Goal: Information Seeking & Learning: Learn about a topic

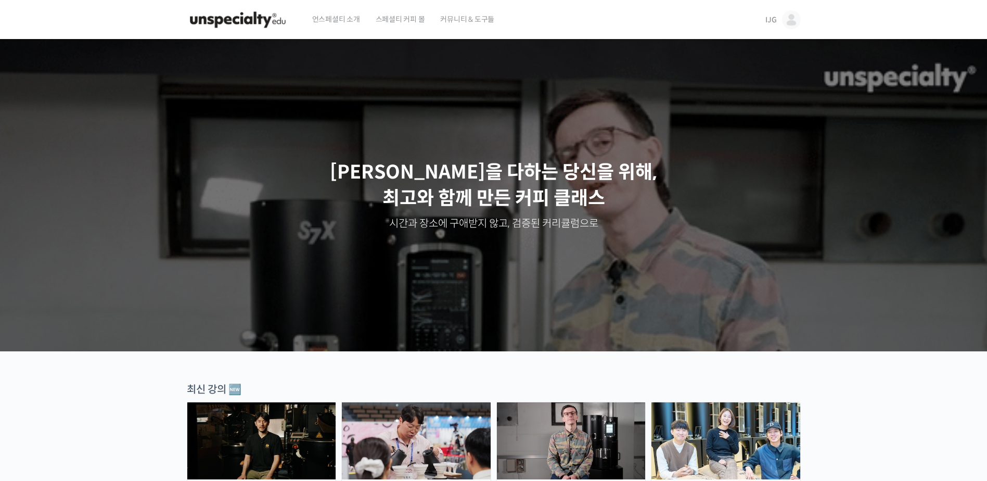
drag, startPoint x: 791, startPoint y: 22, endPoint x: 787, endPoint y: 29, distance: 7.4
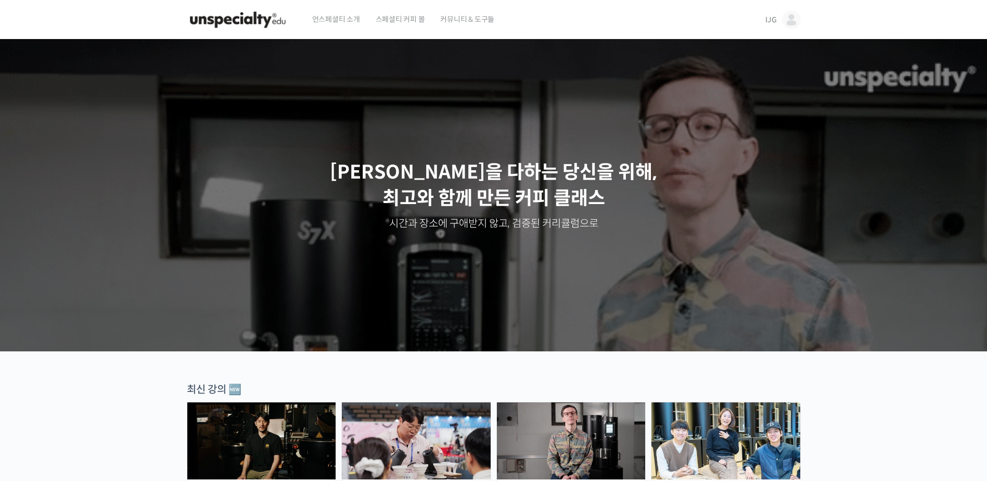
click at [791, 22] on img at bounding box center [791, 19] width 19 height 19
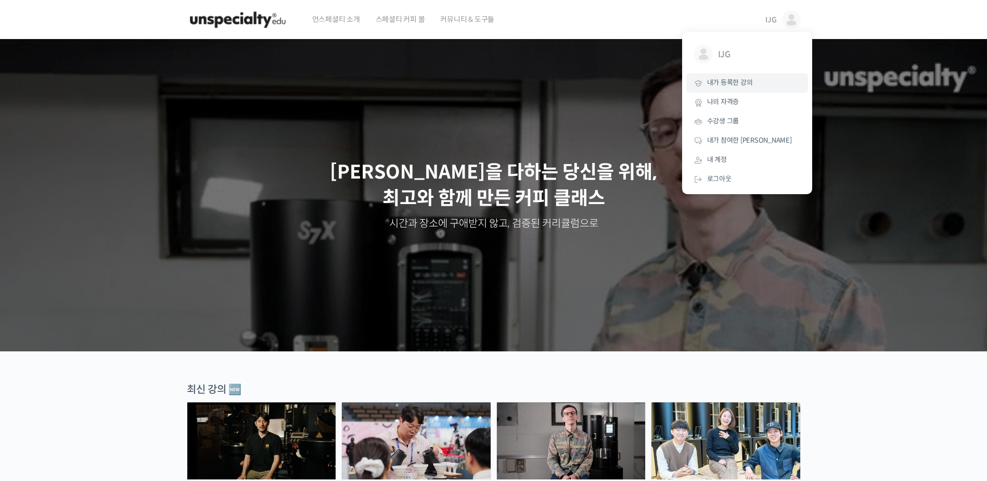
click at [723, 84] on span "내가 등록한 강의" at bounding box center [730, 82] width 46 height 9
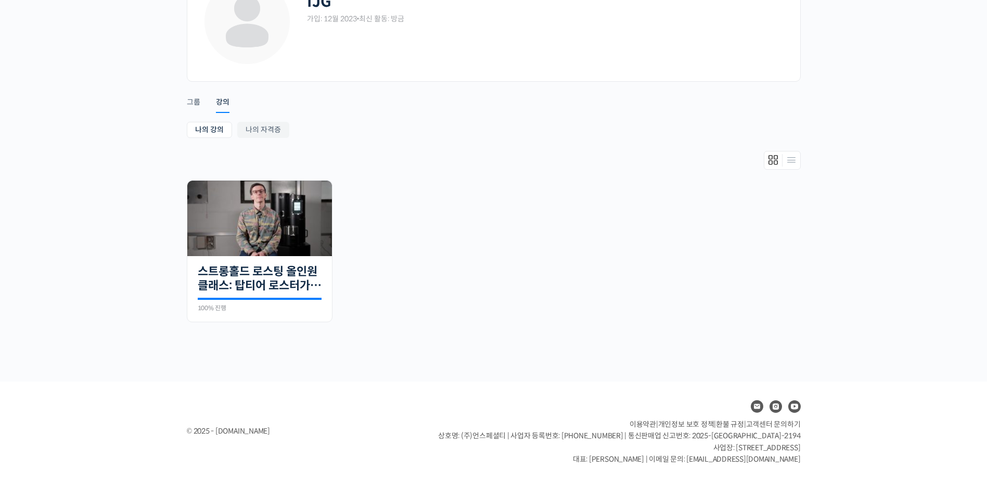
scroll to position [86, 0]
click at [261, 210] on img at bounding box center [259, 217] width 145 height 75
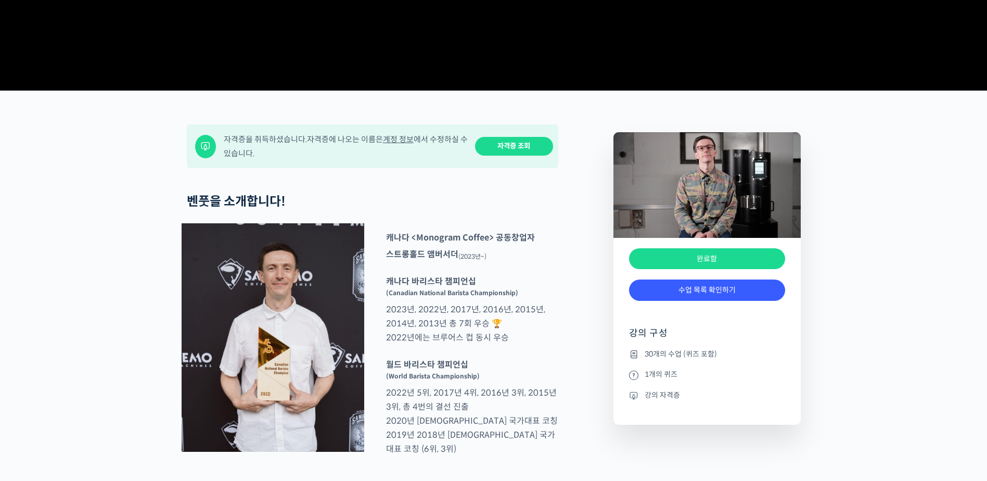
scroll to position [572, 0]
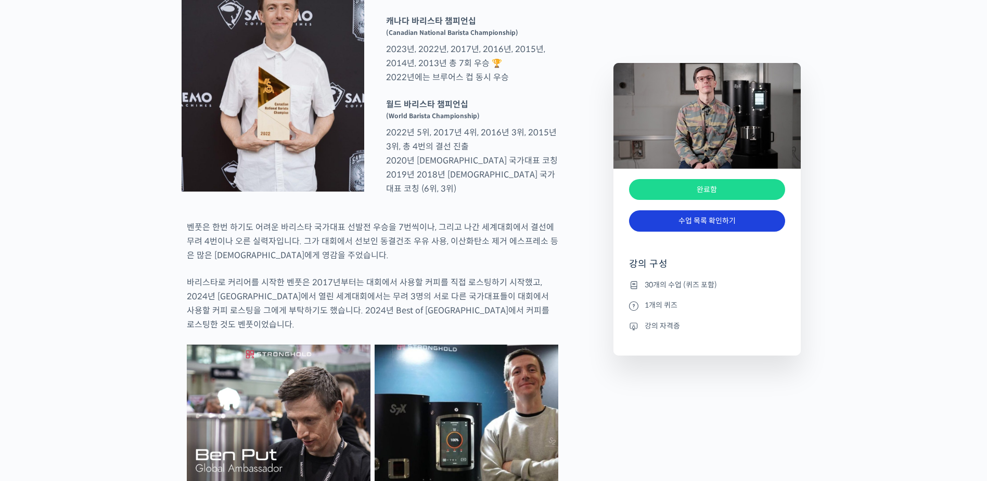
click at [708, 222] on link "수업 목록 확인하기" at bounding box center [707, 220] width 156 height 21
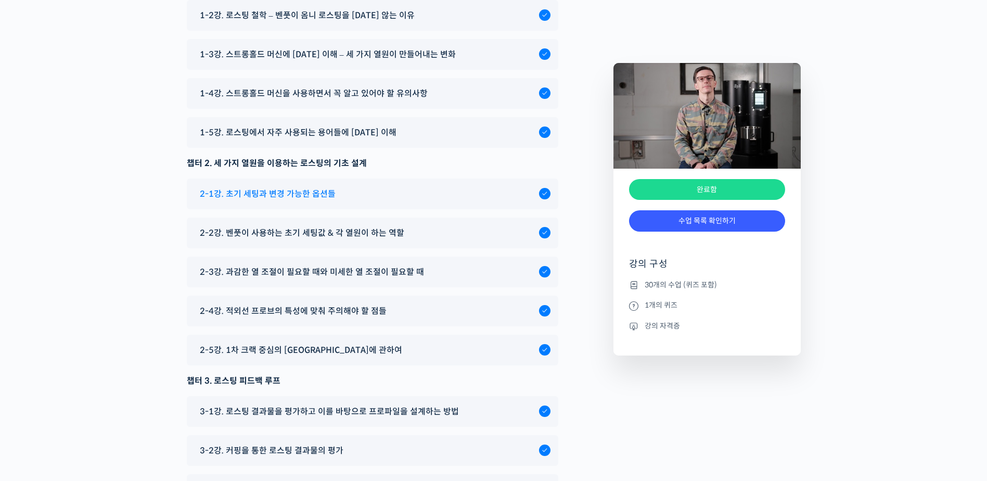
scroll to position [5276, 0]
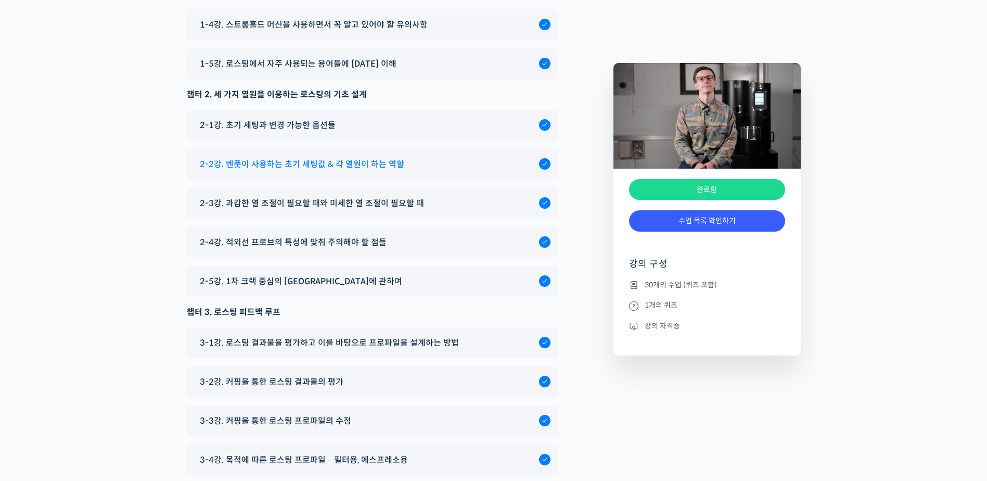
click at [300, 171] on span "2-2강. 벤풋이 사용하는 초기 세팅값 & 각 열원이 하는 역할" at bounding box center [302, 164] width 204 height 14
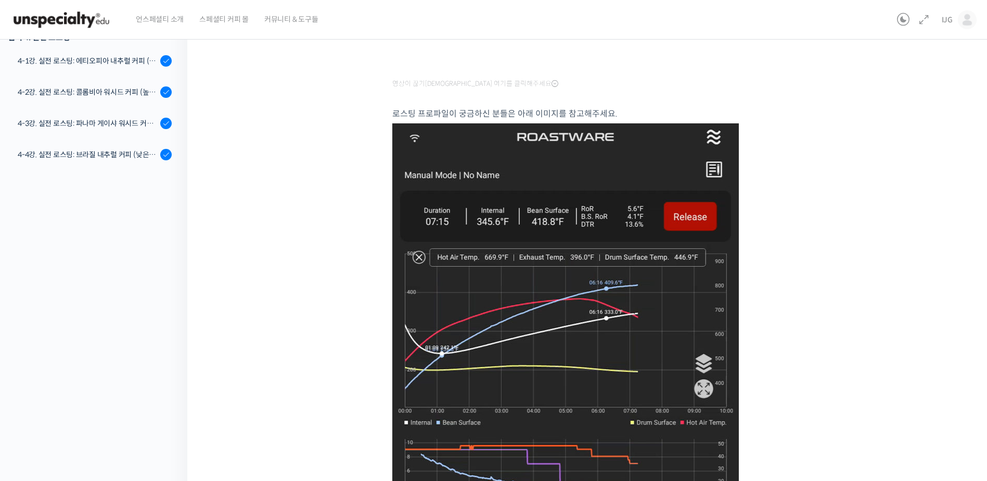
scroll to position [52, 0]
